Goal: Information Seeking & Learning: Learn about a topic

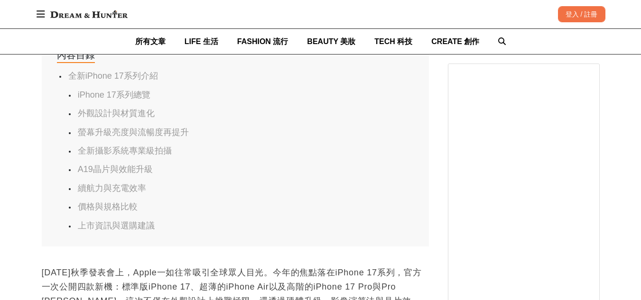
scroll to position [0, 774]
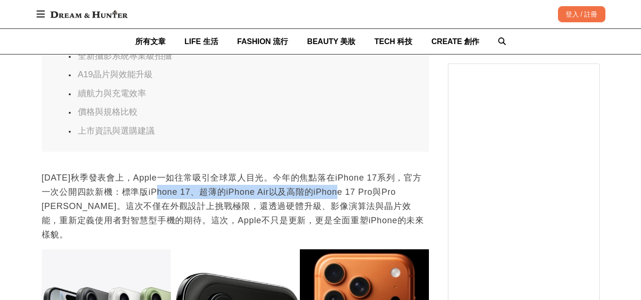
drag, startPoint x: 166, startPoint y: 195, endPoint x: 345, endPoint y: 194, distance: 179.8
click at [345, 194] on p "[DATE]秋季發表會上，Apple一如往常吸引全球眾人目光。今年的焦點落在iPhone 17系列，官方一次公開四款新機：標準版iPhone 17、超薄的iP…" at bounding box center [235, 206] width 387 height 71
click at [333, 197] on p "[DATE]秋季發表會上，Apple一如往常吸引全球眾人目光。今年的焦點落在iPhone 17系列，官方一次公開四款新機：標準版iPhone 17、超薄的iP…" at bounding box center [235, 206] width 387 height 71
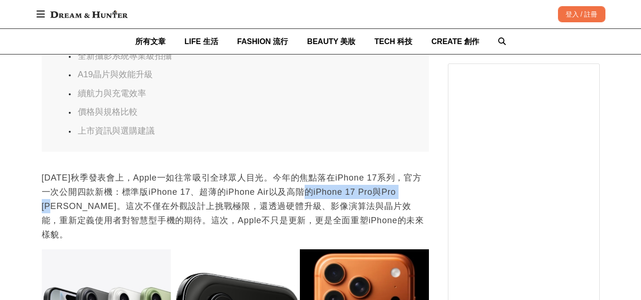
drag, startPoint x: 333, startPoint y: 197, endPoint x: 404, endPoint y: 194, distance: 70.7
click at [404, 194] on p "[DATE]秋季發表會上，Apple一如往常吸引全球眾人目光。今年的焦點落在iPhone 17系列，官方一次公開四款新機：標準版iPhone 17、超薄的iP…" at bounding box center [235, 206] width 387 height 71
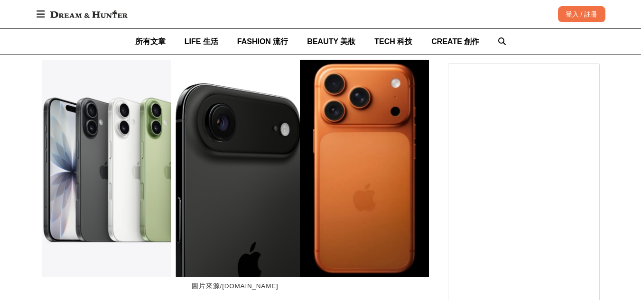
scroll to position [0, 0]
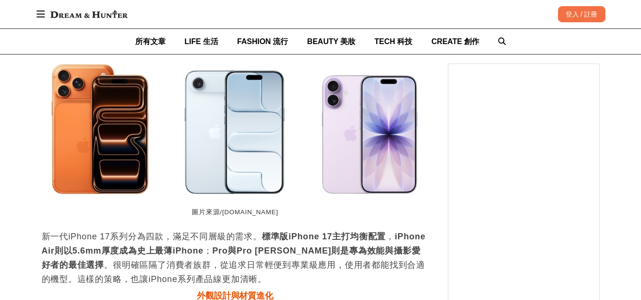
scroll to position [1186, 0]
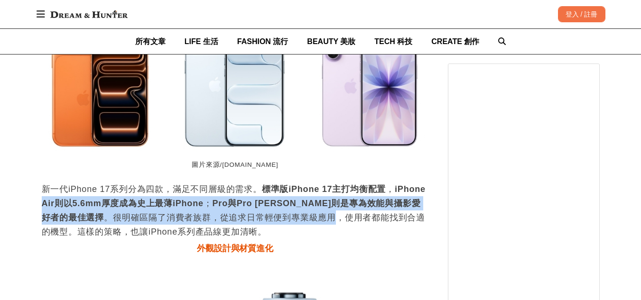
drag, startPoint x: 74, startPoint y: 197, endPoint x: 305, endPoint y: 203, distance: 230.6
click at [305, 203] on p "新一代iPhone 17系列分為四款，滿足不同層級的需求。 標準版iPhone 17主打均衡配置 ， iPhone Air則以5.6mm厚度成為史上最薄iPh…" at bounding box center [235, 210] width 387 height 57
click at [211, 200] on p "新一代iPhone 17系列分為四款，滿足不同層級的需求。 標準版iPhone 17主打均衡配置 ， iPhone Air則以5.6mm厚度成為史上最薄iPh…" at bounding box center [235, 210] width 387 height 57
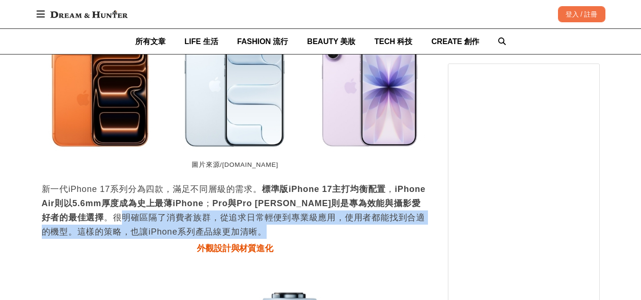
drag, startPoint x: 91, startPoint y: 210, endPoint x: 414, endPoint y: 217, distance: 322.6
click at [414, 217] on p "新一代iPhone 17系列分為四款，滿足不同層級的需求。 標準版iPhone 17主打均衡配置 ， iPhone Air則以5.6mm厚度成為史上最薄iPh…" at bounding box center [235, 210] width 387 height 57
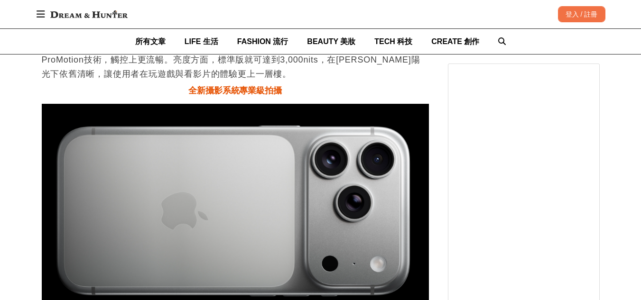
scroll to position [0, 774]
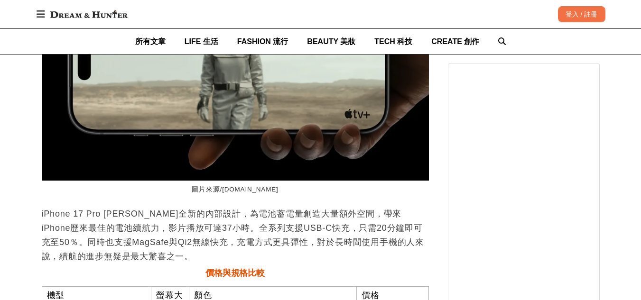
scroll to position [0, 1161]
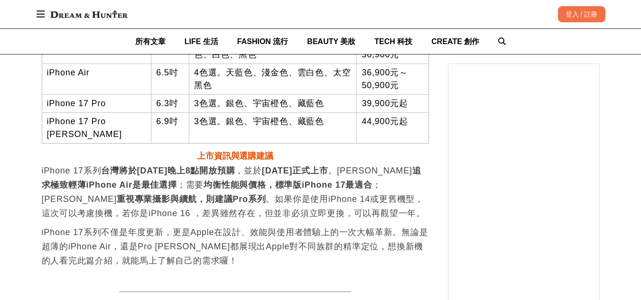
scroll to position [0, 774]
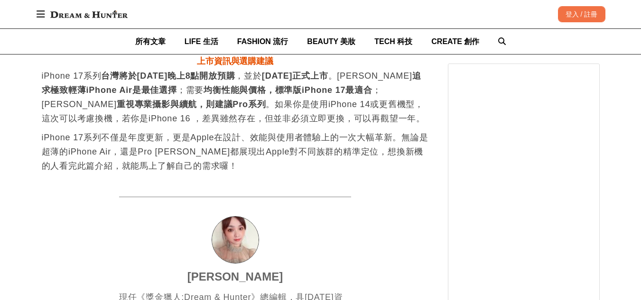
scroll to position [0, 1161]
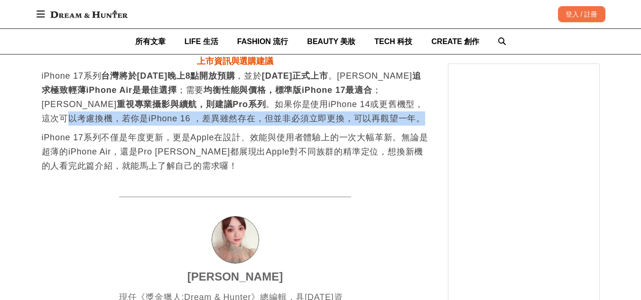
drag, startPoint x: 314, startPoint y: 98, endPoint x: 406, endPoint y: 108, distance: 92.1
click at [406, 108] on p "iPhone 17系列 台灣將於[DATE]晚上8點開放預購 ，並於 [DATE]正式上市 。若 追求極致輕薄iPhone Air是最佳選擇 ；需要 均衡性能…" at bounding box center [235, 97] width 387 height 57
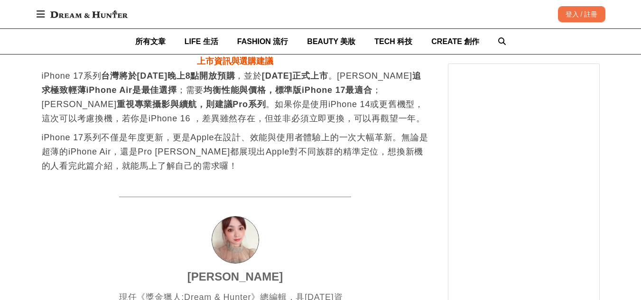
click at [352, 130] on p "iPhone 17系列不僅是年度更新，更是Apple在設計、效能與使用者體驗上的一次大幅革新。無論是超薄的iPhone Air，還是Pro [PERSON_N…" at bounding box center [235, 151] width 387 height 43
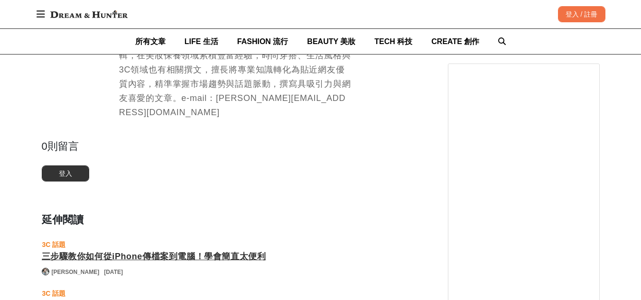
scroll to position [3462, 0]
